Goal: Check status

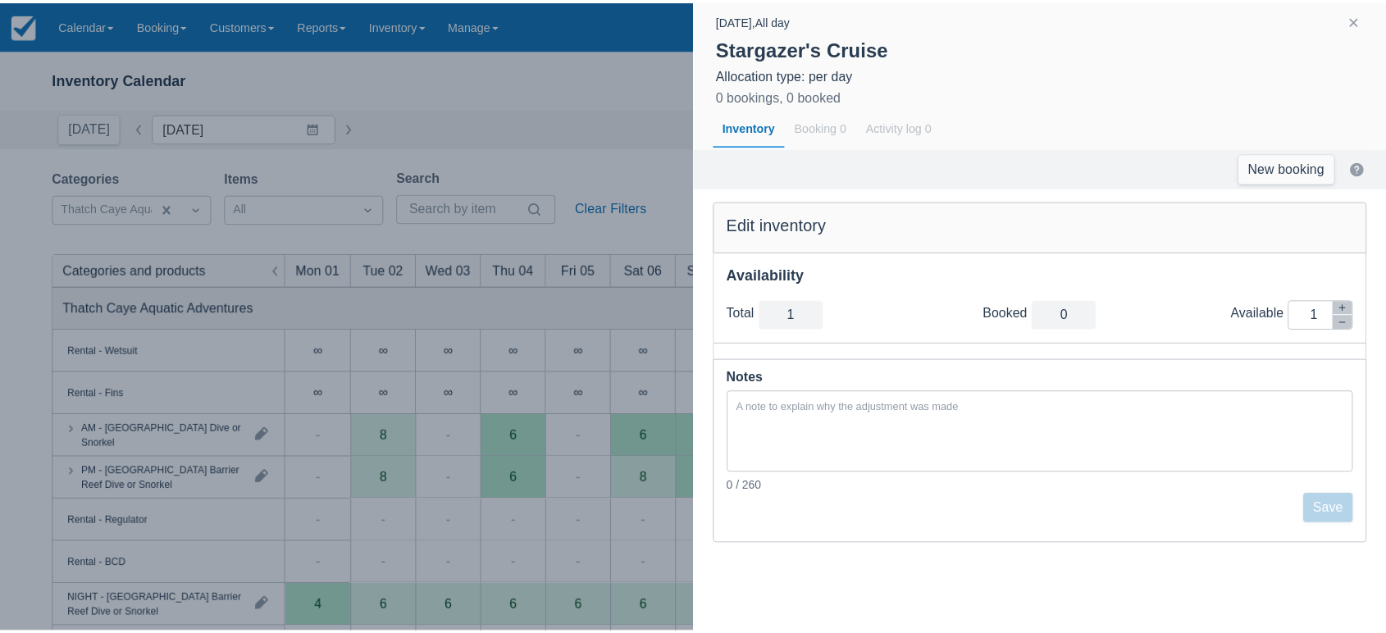
scroll to position [368, 0]
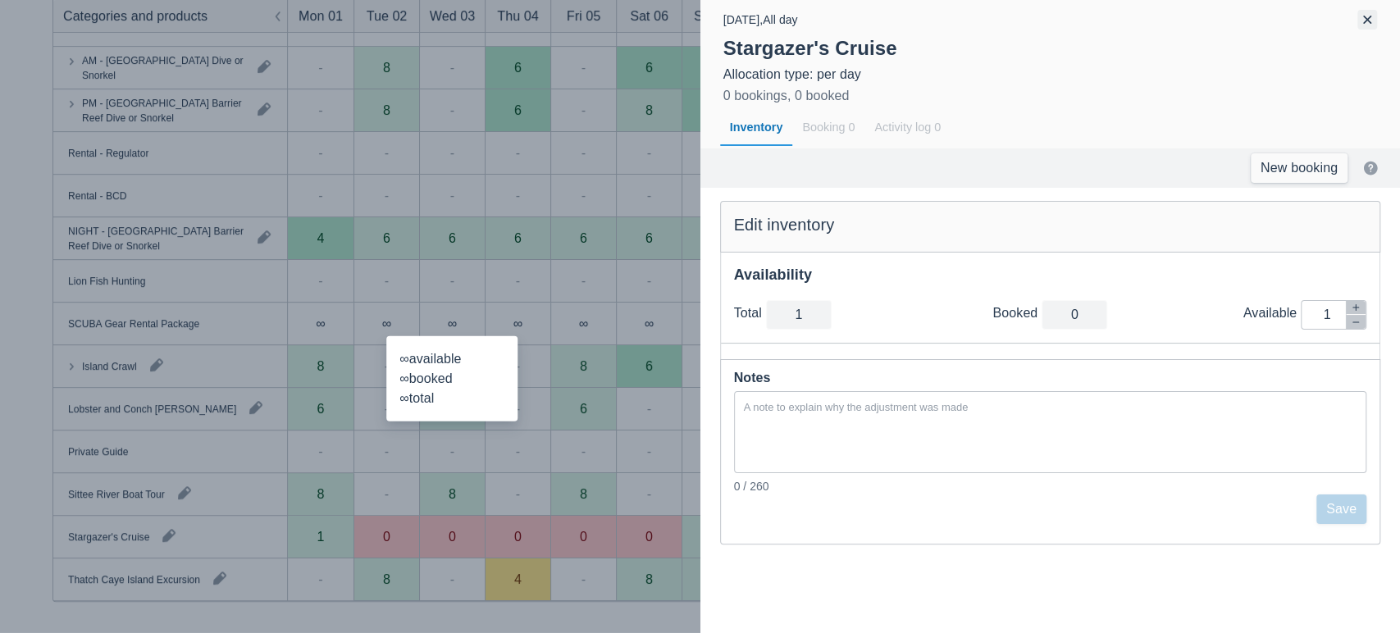
click at [1376, 18] on button "button" at bounding box center [1367, 20] width 20 height 20
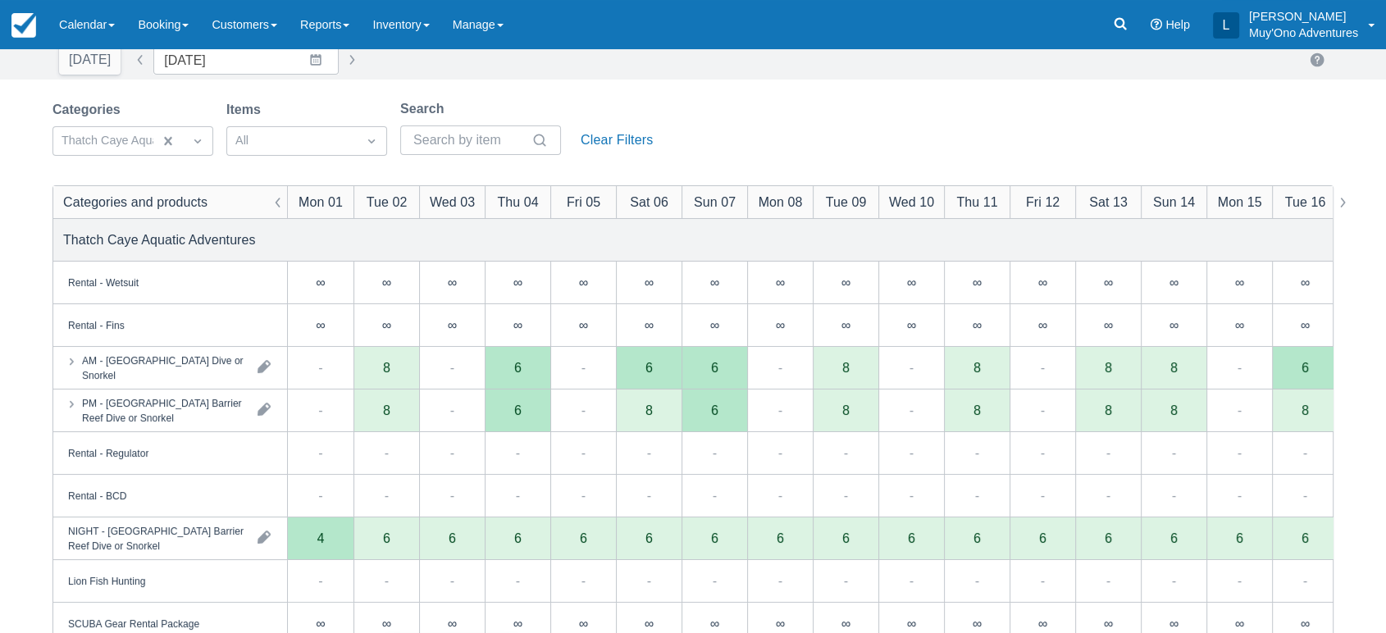
scroll to position [0, 0]
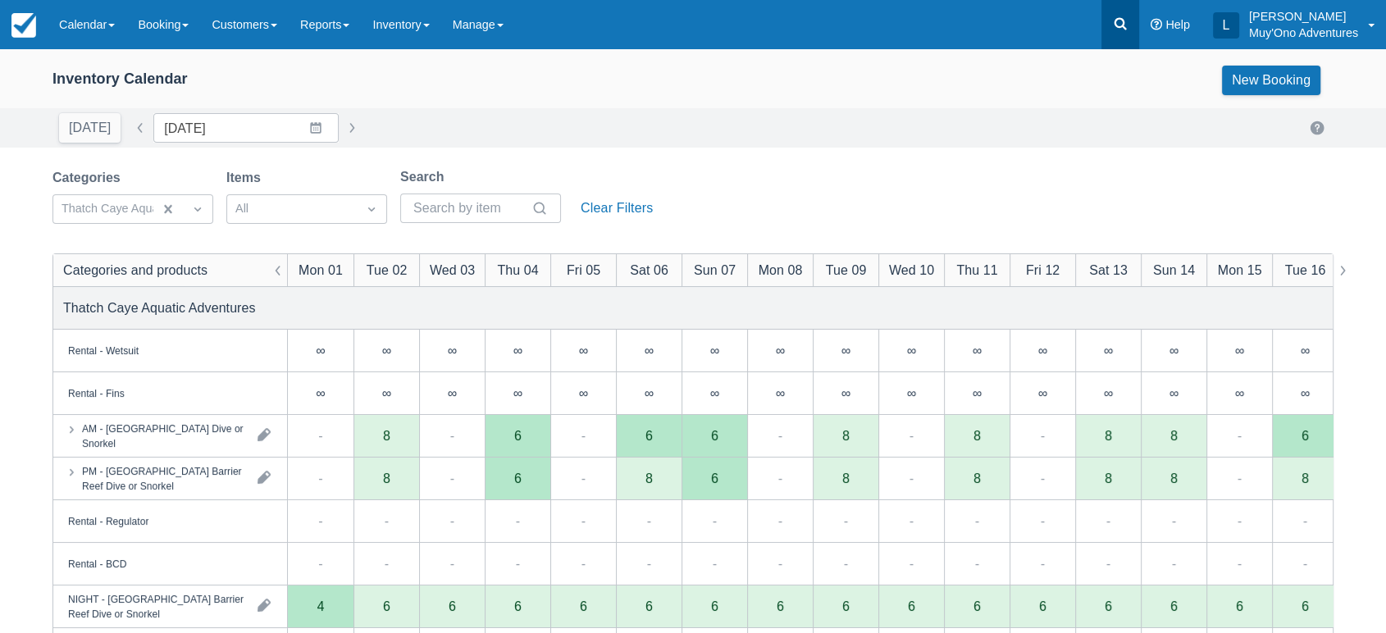
click at [1119, 12] on link at bounding box center [1121, 24] width 38 height 49
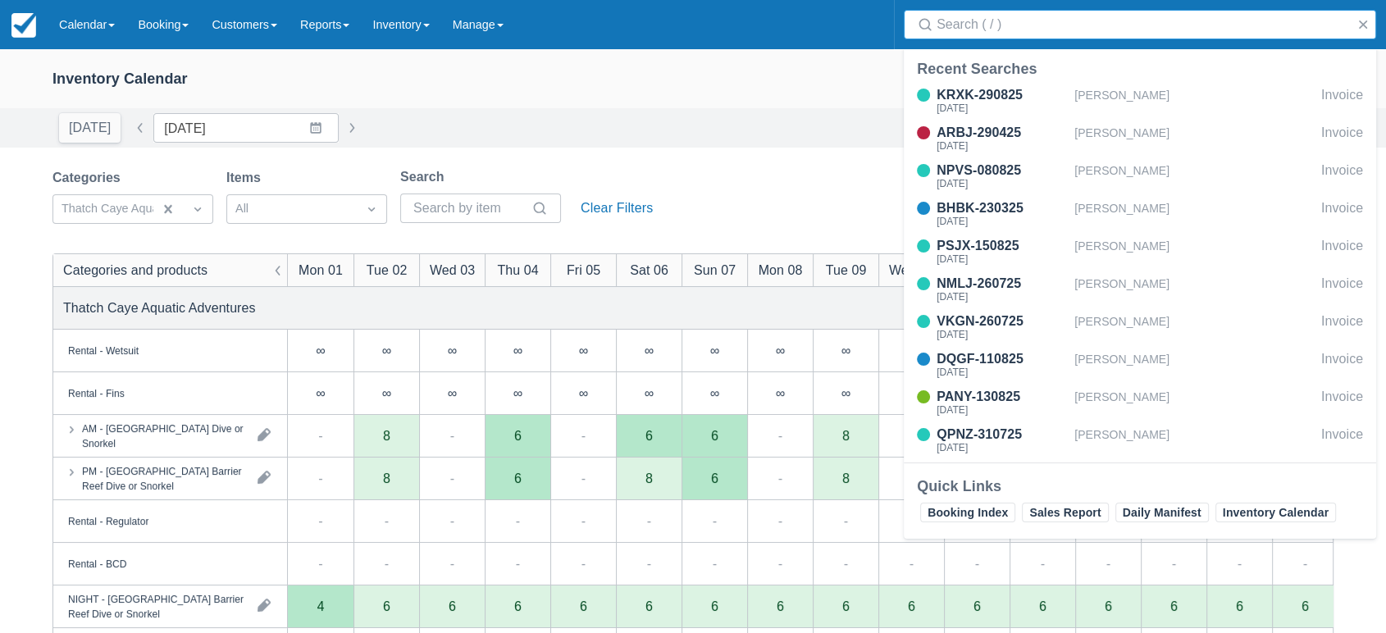
click at [1049, 33] on input "Search" at bounding box center [1143, 25] width 413 height 30
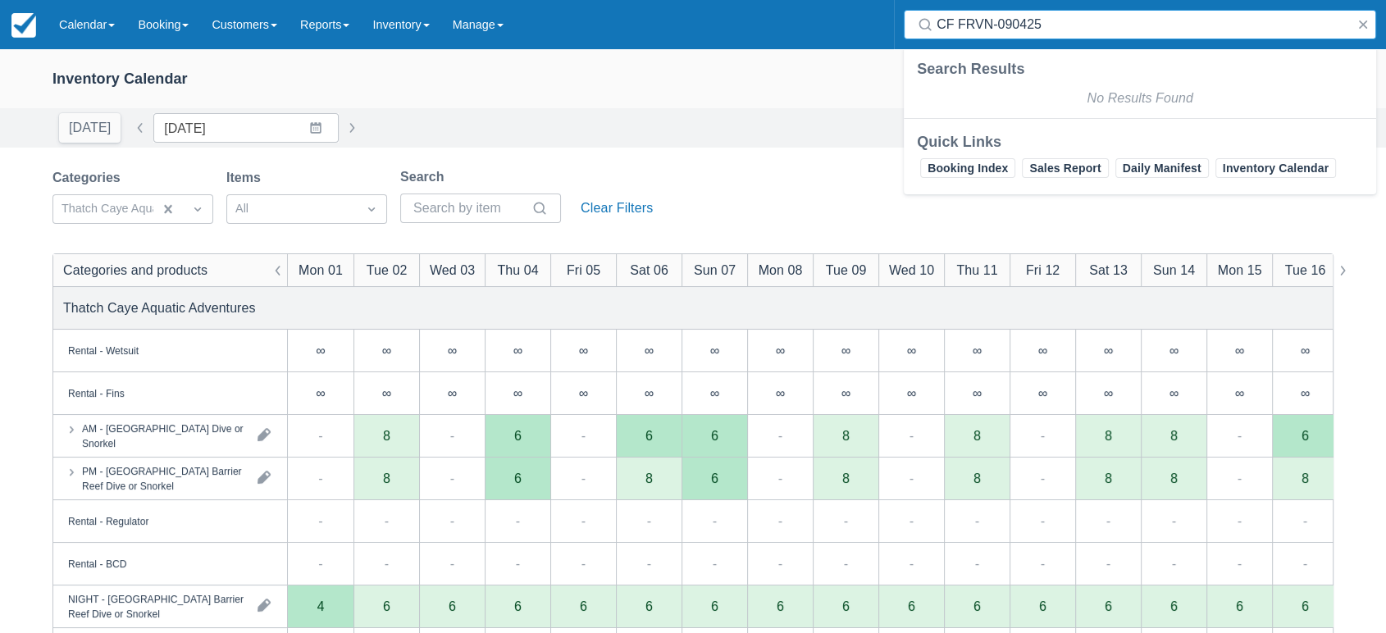
click at [958, 27] on input "CF FRVN-090425" at bounding box center [1143, 25] width 413 height 30
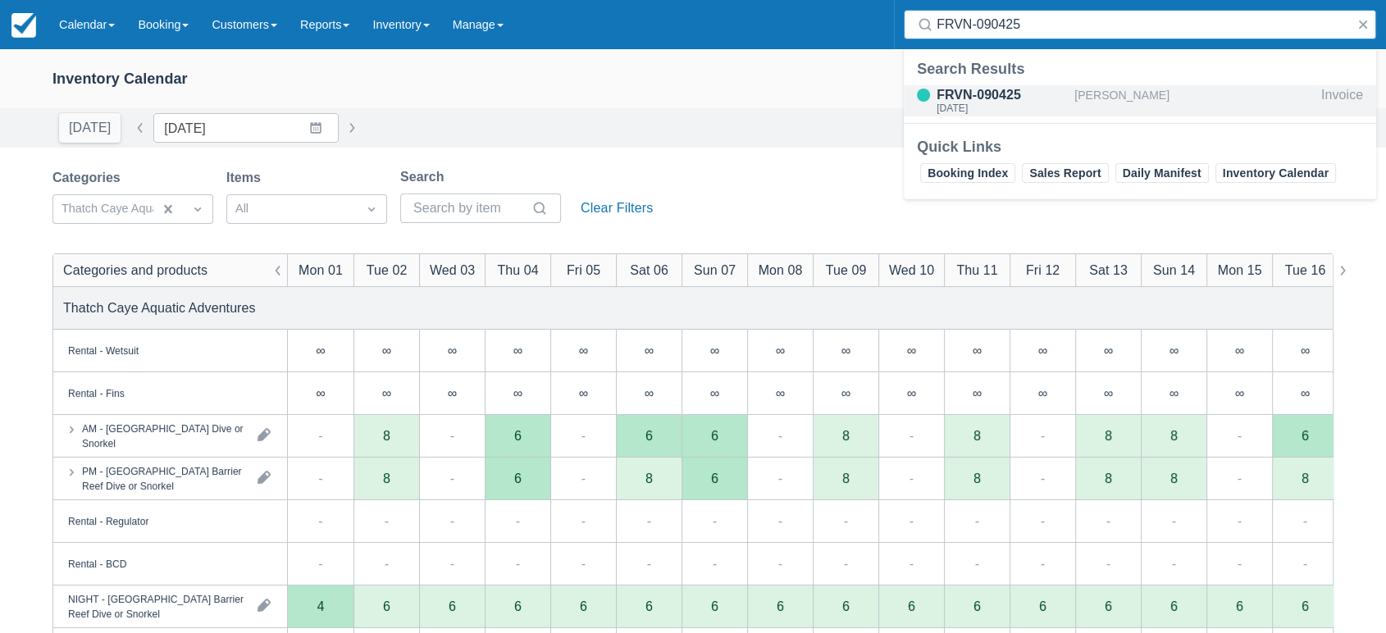
type input "FRVN-090425"
click at [978, 96] on div "FRVN-090425" at bounding box center [1002, 95] width 131 height 20
